Goal: Browse casually

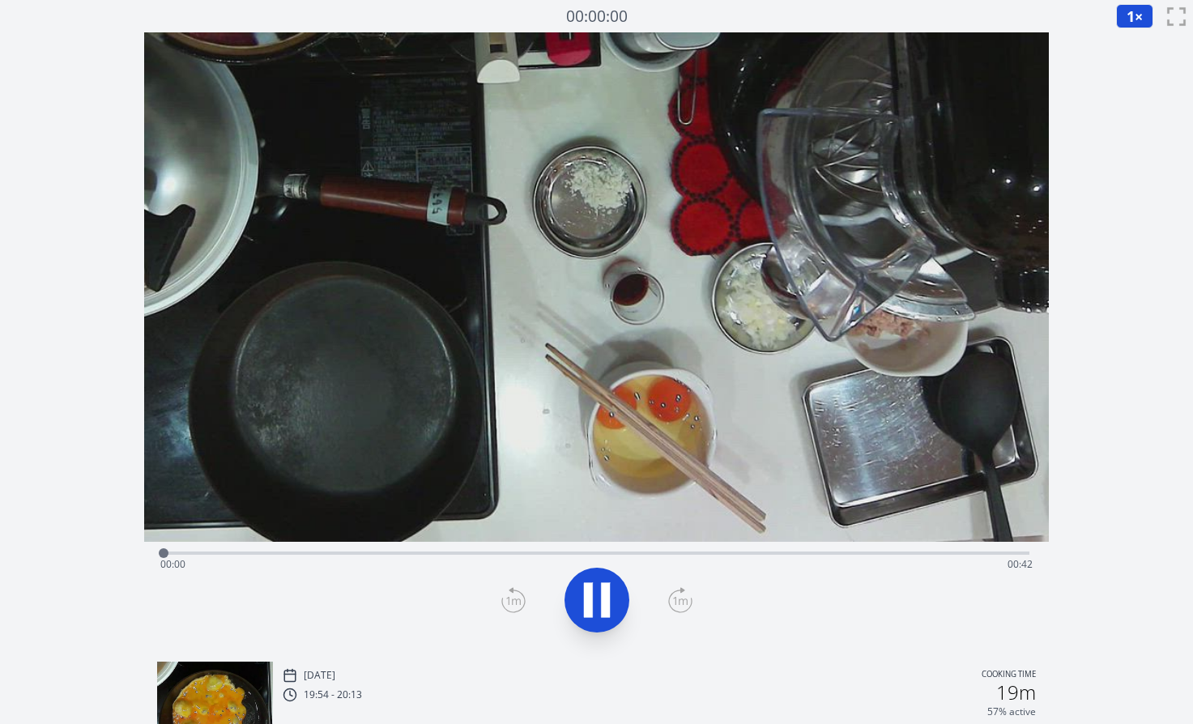
click at [915, 553] on div "Time elapsed: 00:00 Time remaining: 00:42" at bounding box center [596, 564] width 873 height 26
click at [883, 555] on div "Time elapsed: 00:38 Time remaining: 00:04" at bounding box center [596, 564] width 873 height 26
click at [792, 555] on div "Time elapsed: 00:36 Time remaining: 00:05" at bounding box center [596, 564] width 873 height 26
click at [610, 556] on div "Time elapsed: 00:30 Time remaining: 00:12" at bounding box center [596, 564] width 873 height 26
click at [410, 555] on div "Time elapsed: 00:25 Time remaining: 00:17" at bounding box center [596, 564] width 873 height 26
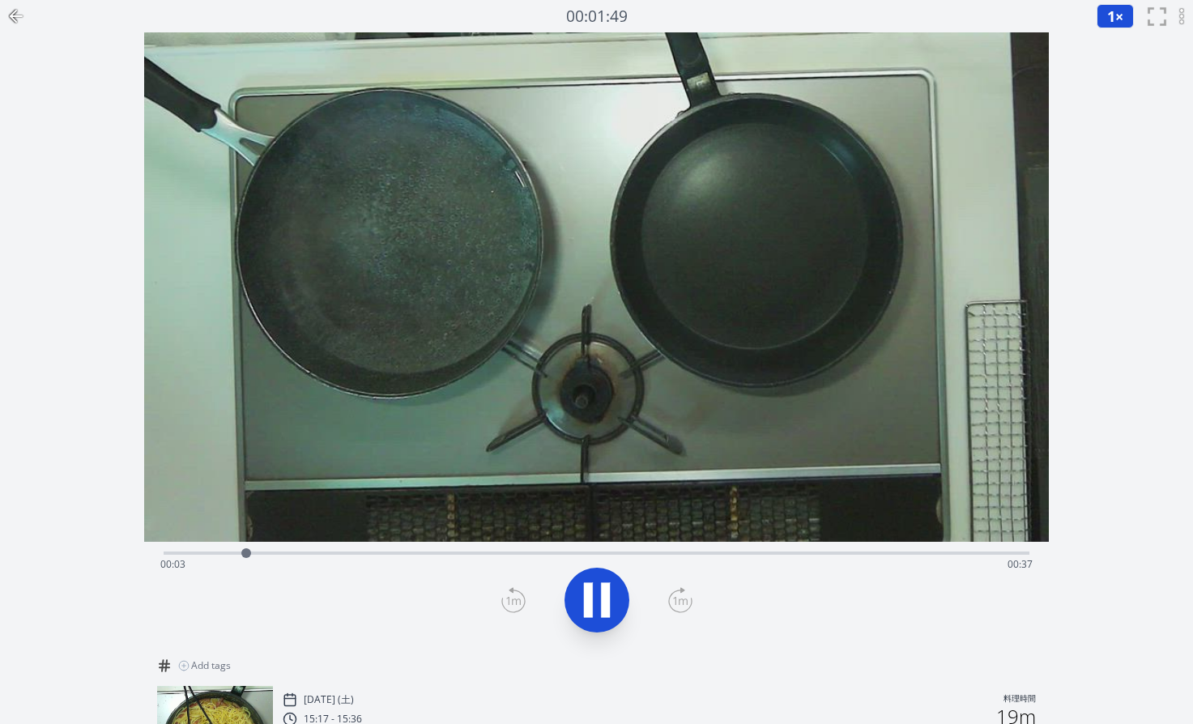
scroll to position [147, 0]
